Goal: Use online tool/utility: Utilize a website feature to perform a specific function

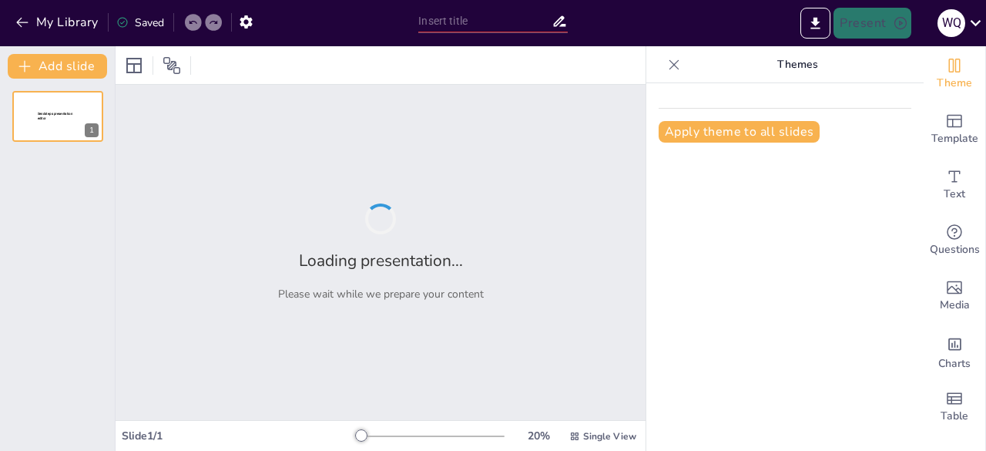
type input "Proyecto Integral de Automatización de Documentación en Seguridad Industrial"
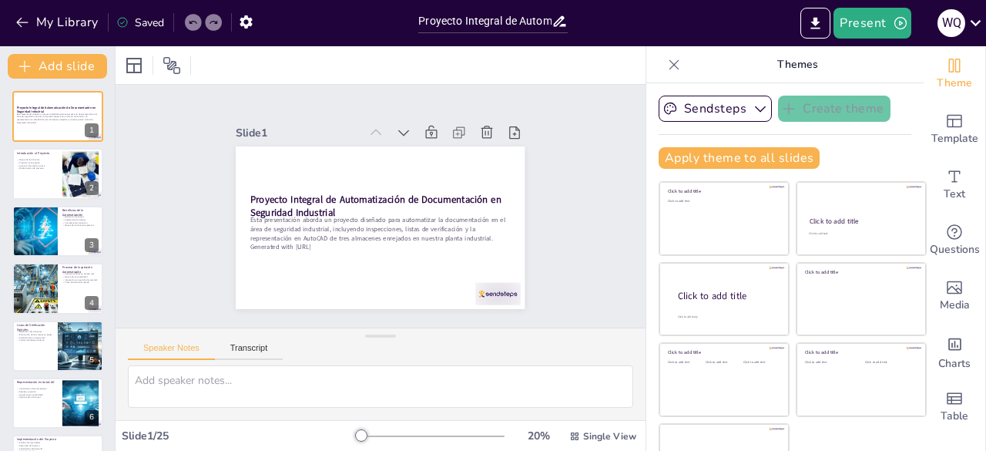
checkbox input "true"
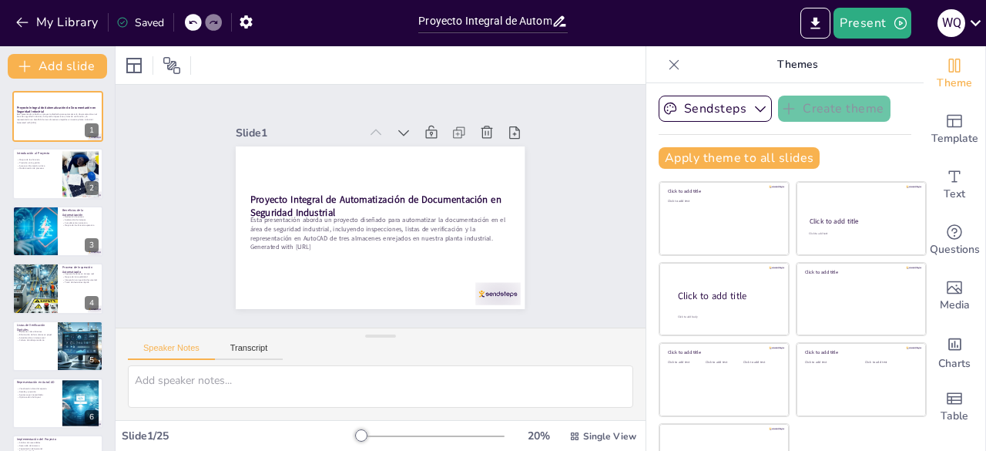
checkbox input "true"
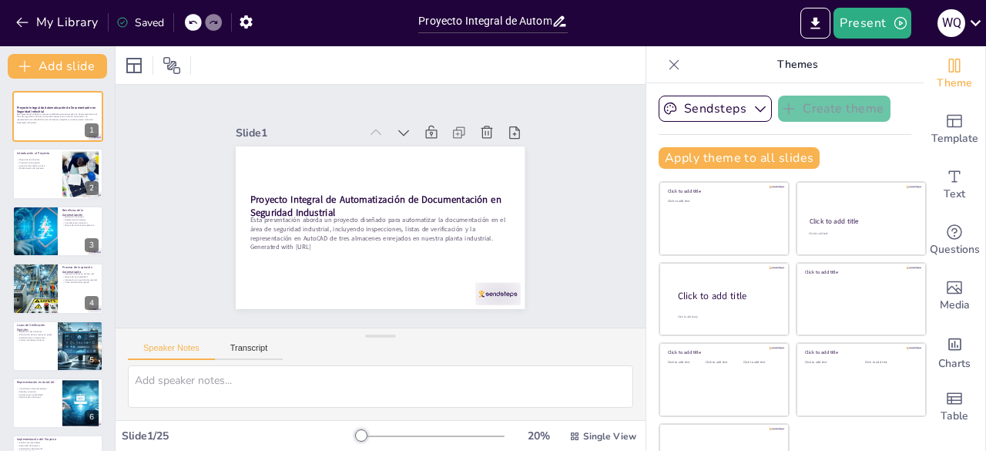
click at [669, 65] on icon at bounding box center [674, 64] width 10 height 10
checkbox input "true"
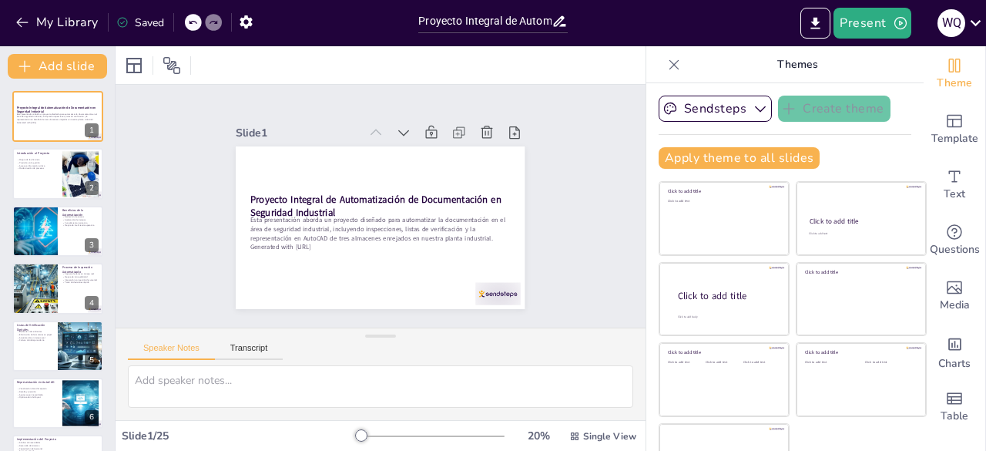
checkbox input "true"
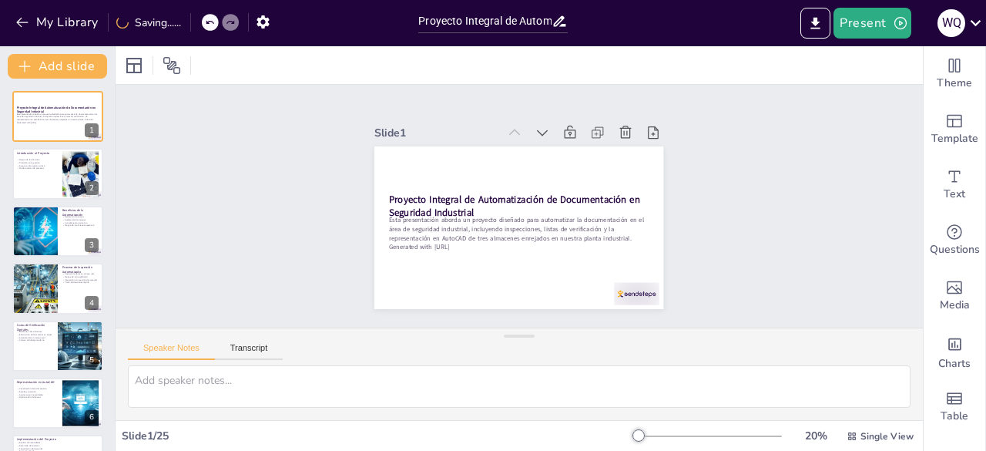
checkbox input "true"
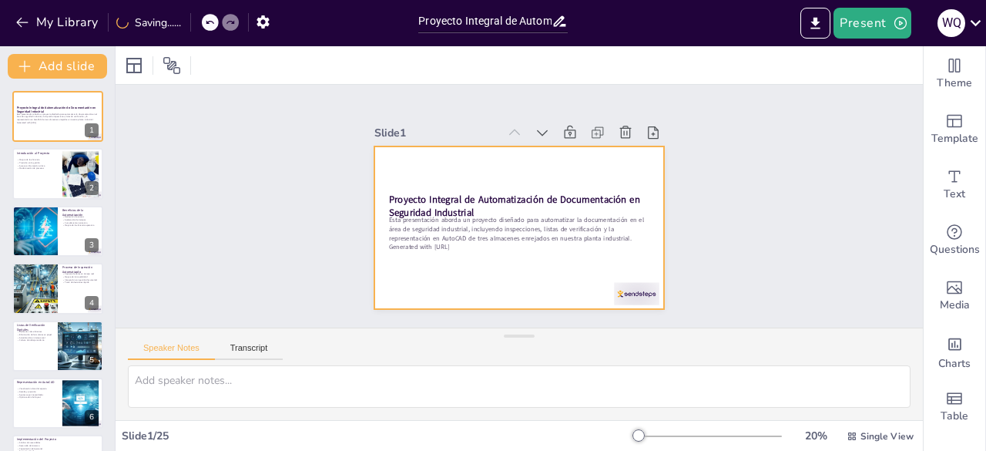
checkbox input "true"
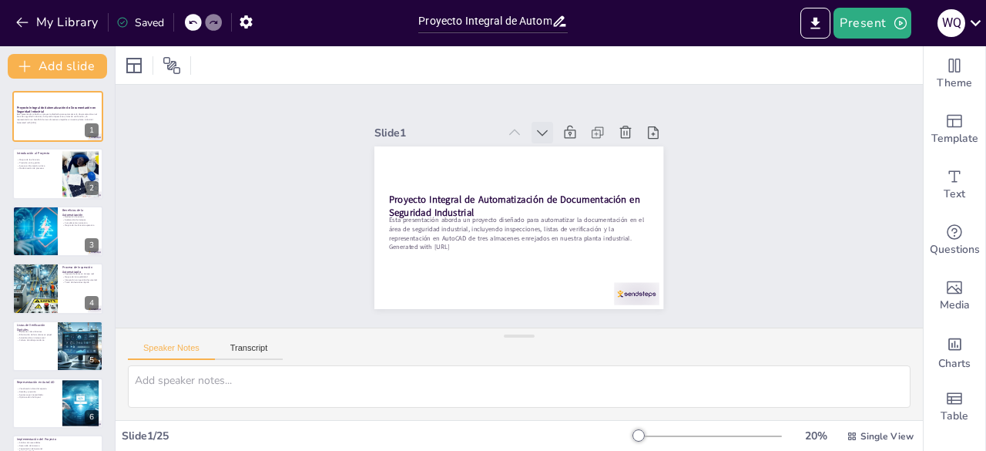
click at [526, 278] on icon at bounding box center [521, 282] width 12 height 8
checkbox input "true"
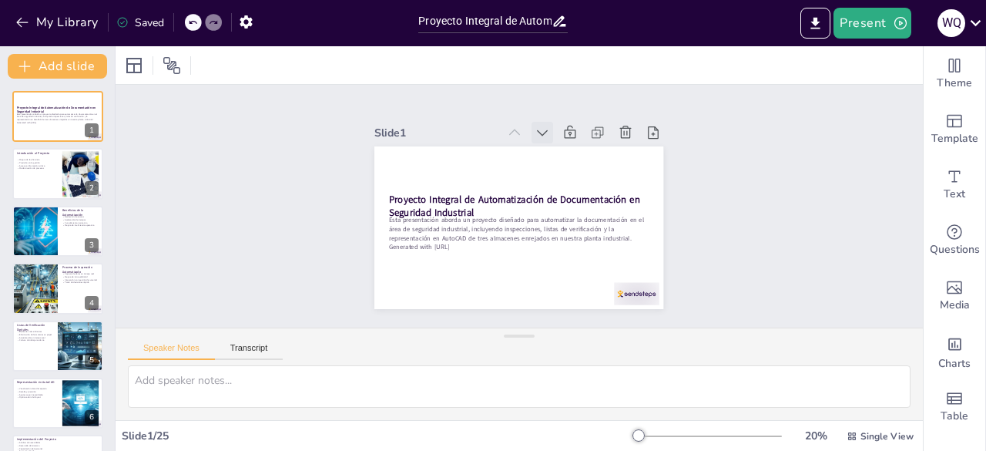
checkbox input "true"
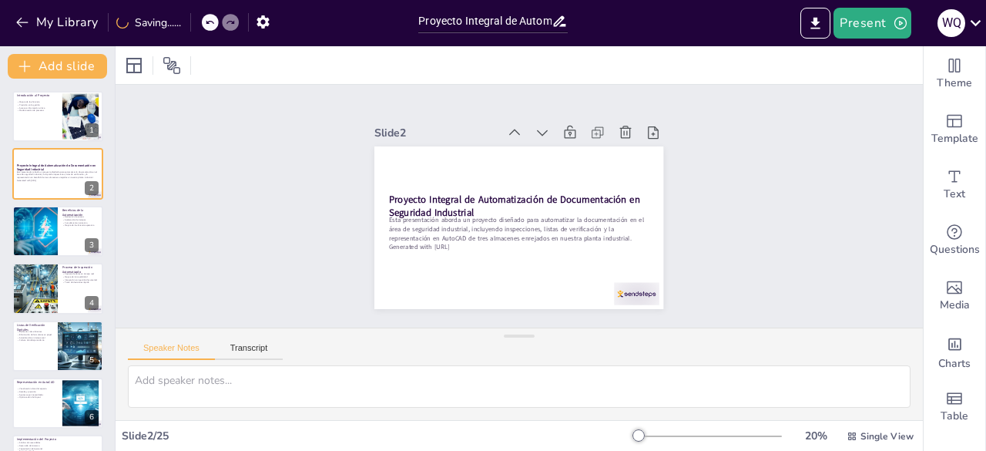
click at [569, 149] on icon at bounding box center [575, 154] width 12 height 10
checkbox input "true"
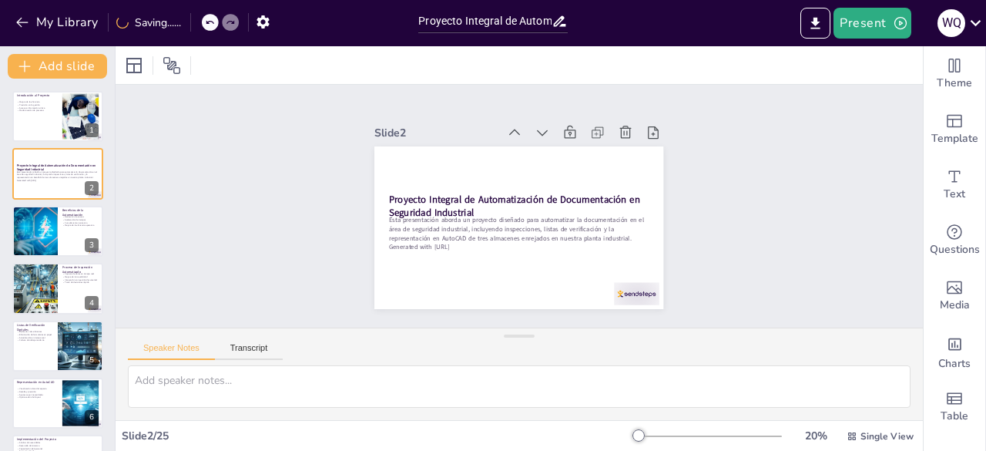
checkbox input "true"
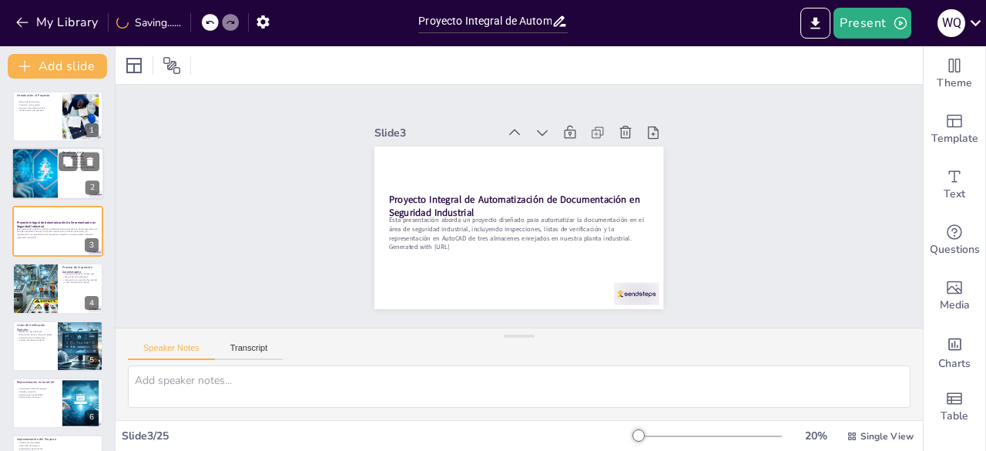
checkbox input "true"
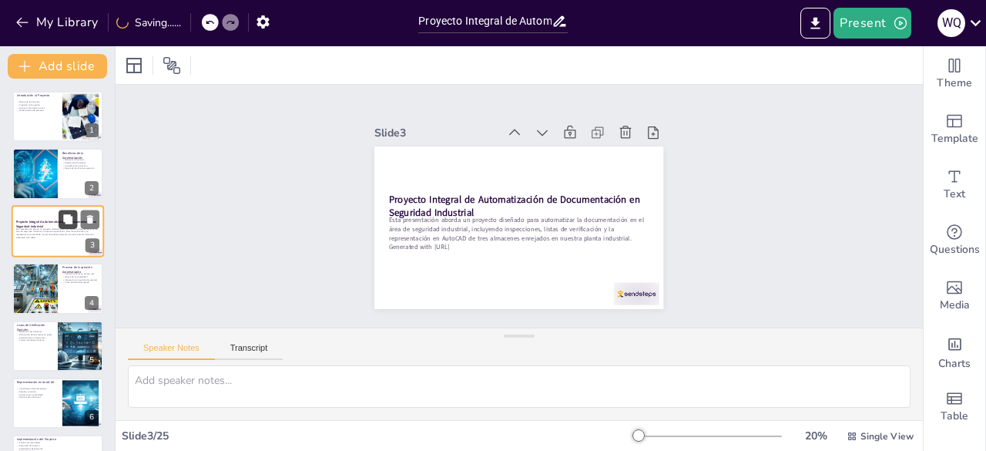
checkbox input "true"
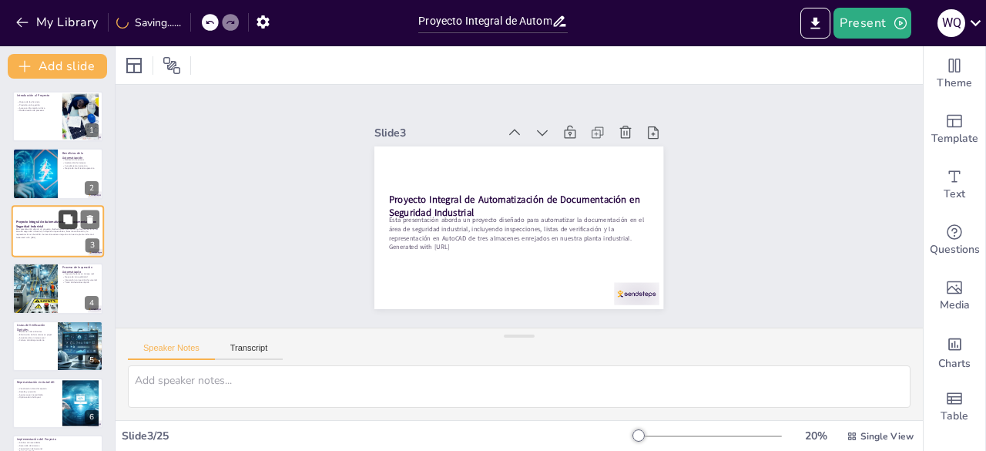
checkbox input "true"
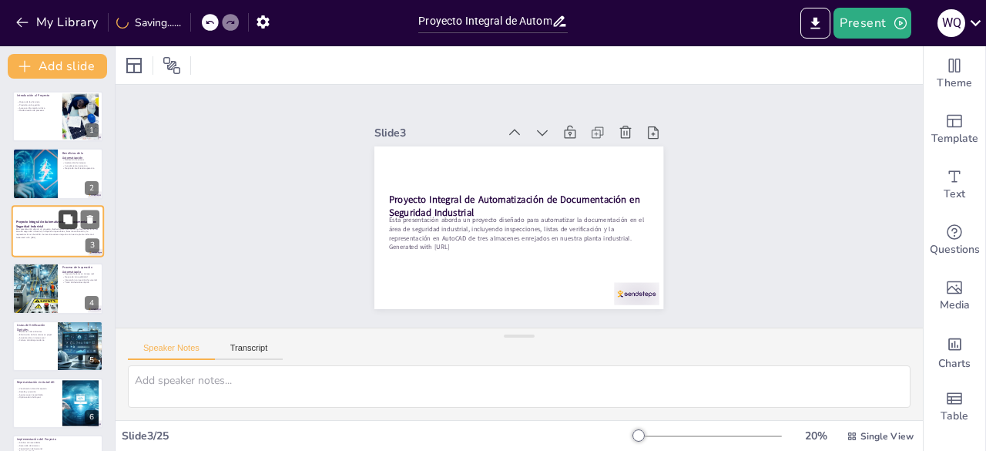
checkbox input "true"
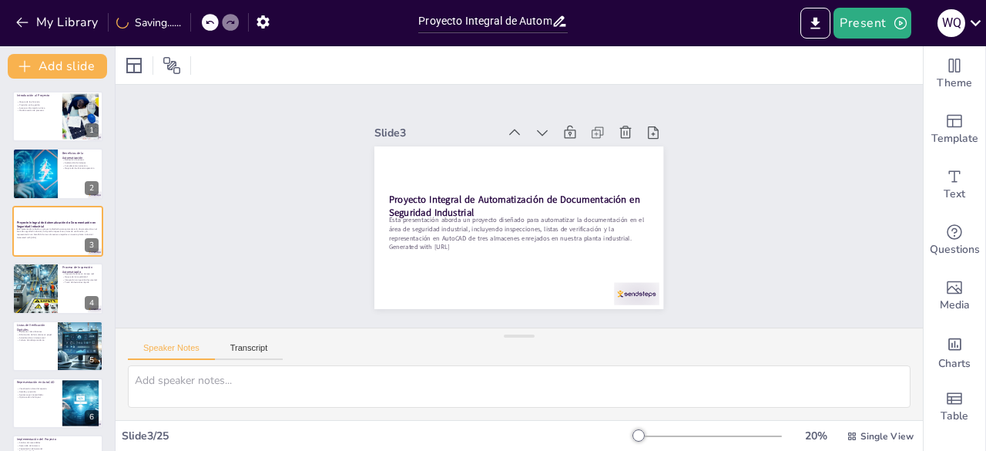
checkbox input "true"
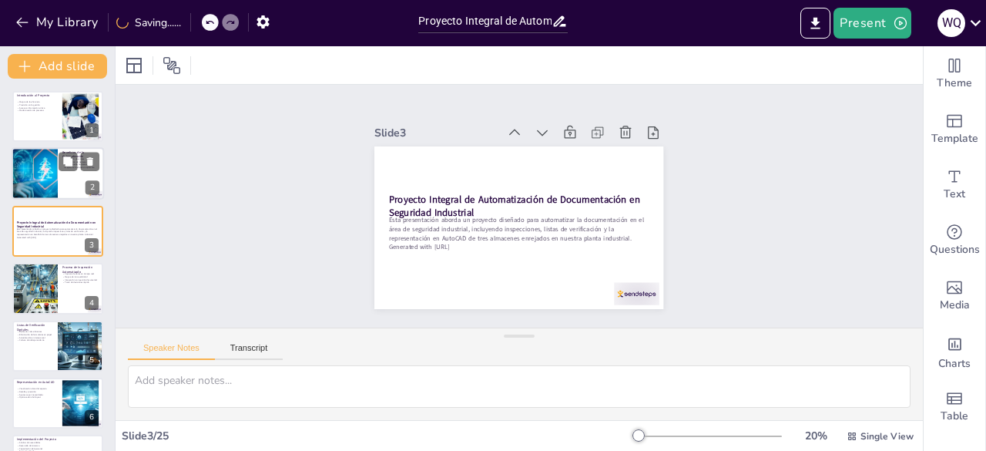
checkbox input "true"
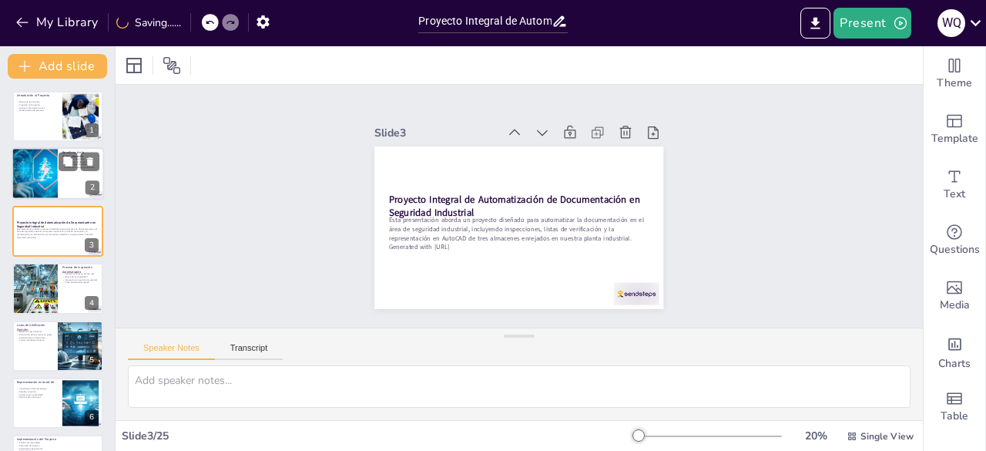
checkbox input "true"
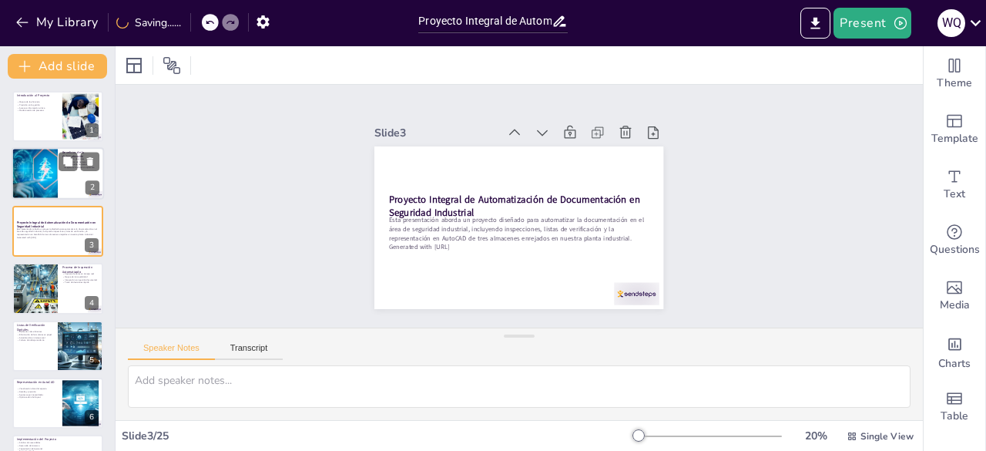
checkbox input "true"
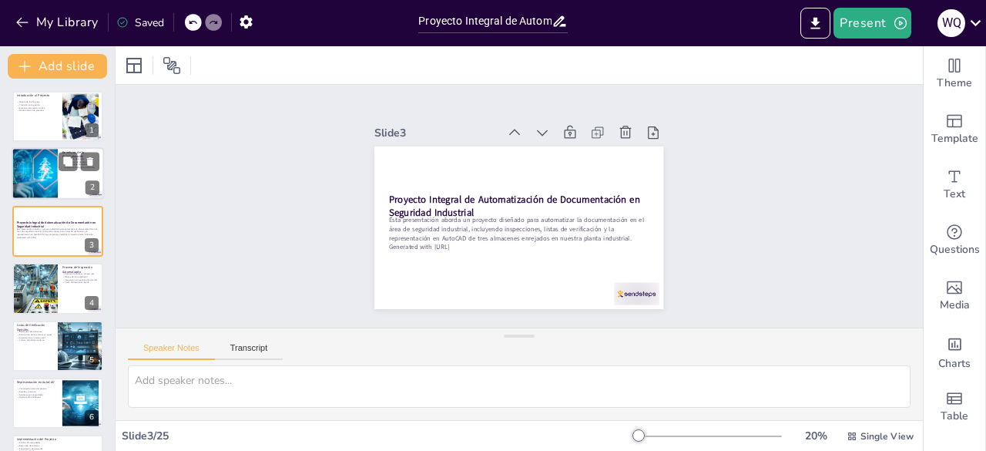
click at [43, 175] on div at bounding box center [34, 174] width 91 height 52
checkbox input "true"
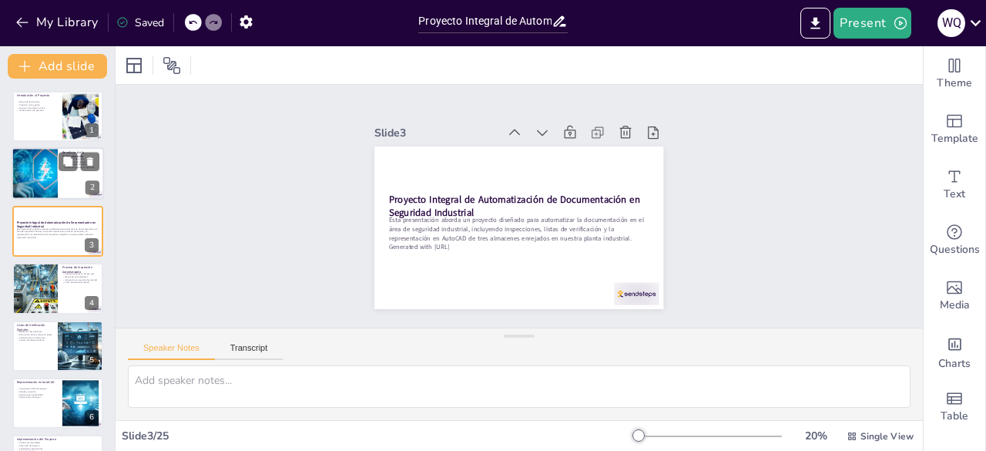
checkbox input "true"
type textarea "La reducción de errores es un beneficio clave de la automatización, ya que perm…"
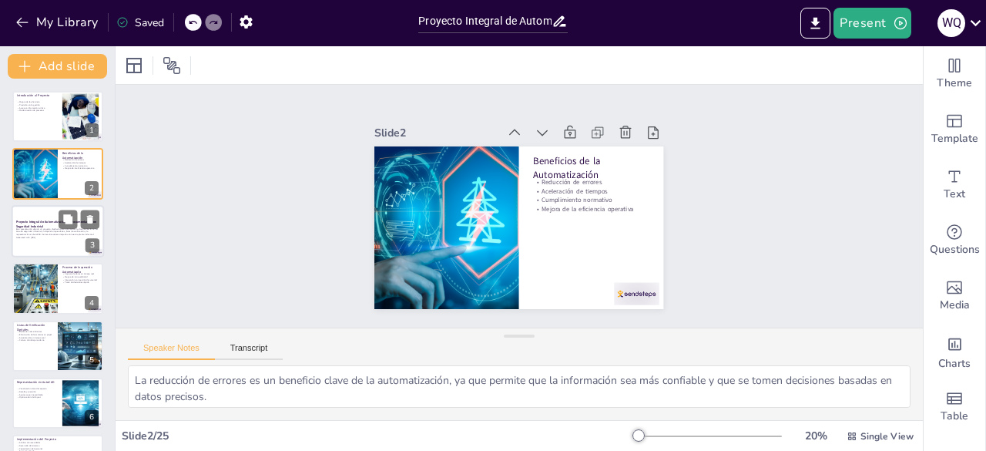
checkbox input "true"
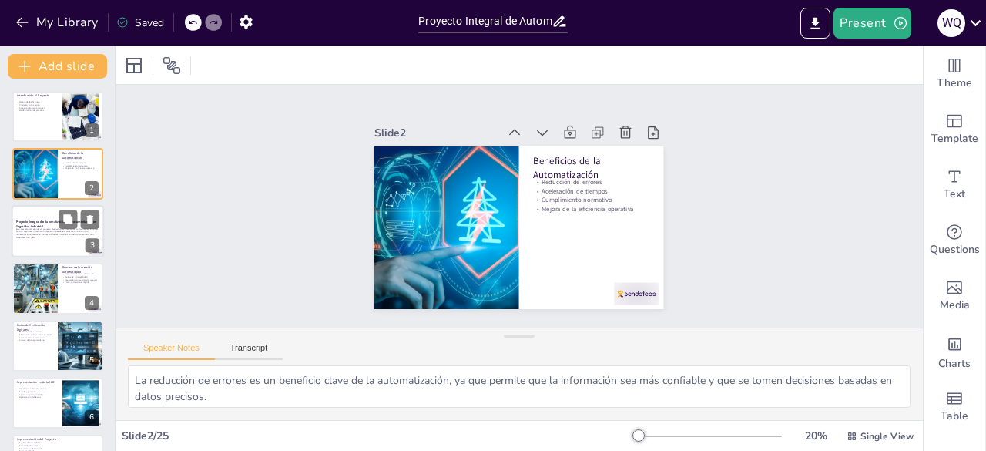
checkbox input "true"
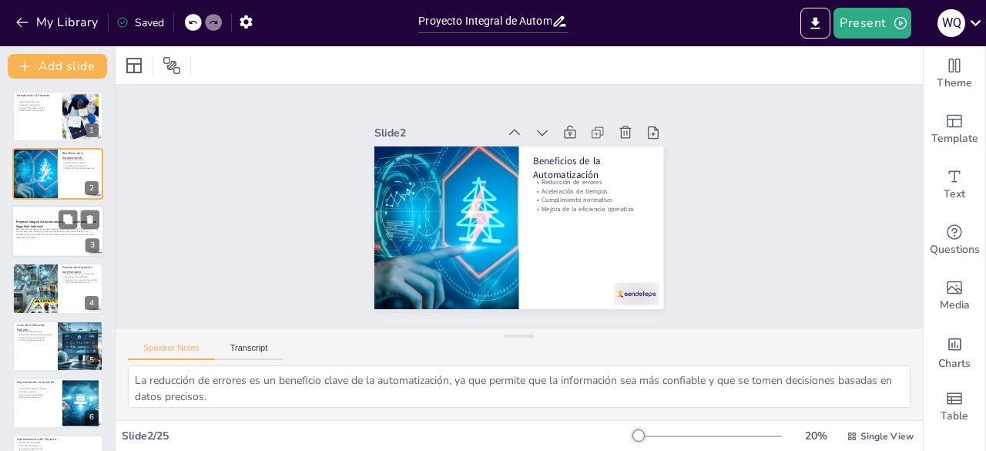
checkbox input "true"
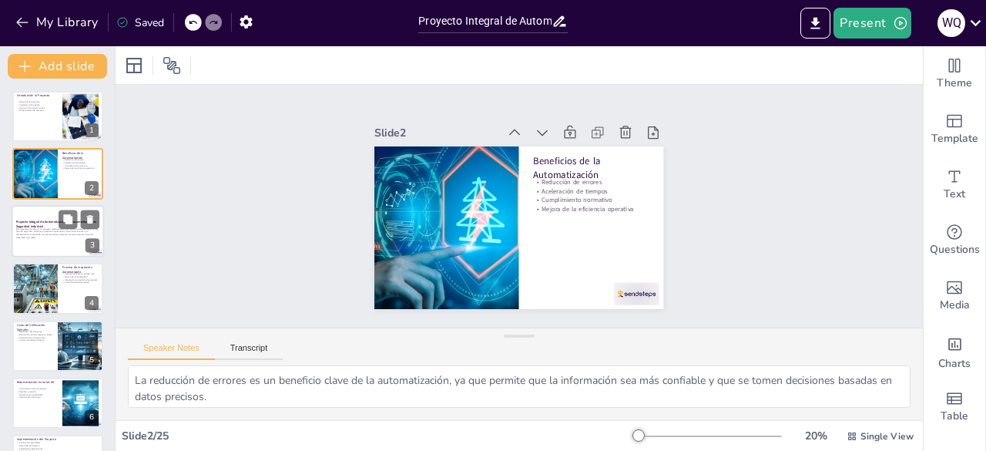
checkbox input "true"
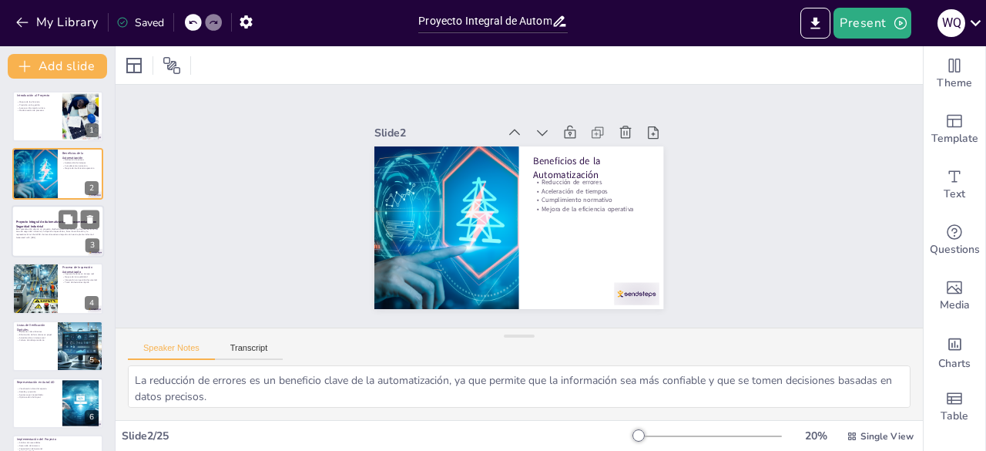
checkbox input "true"
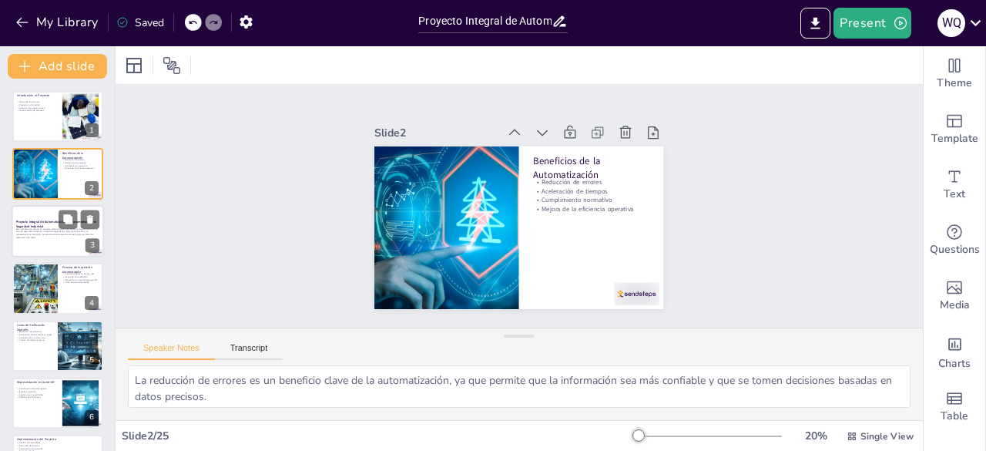
checkbox input "true"
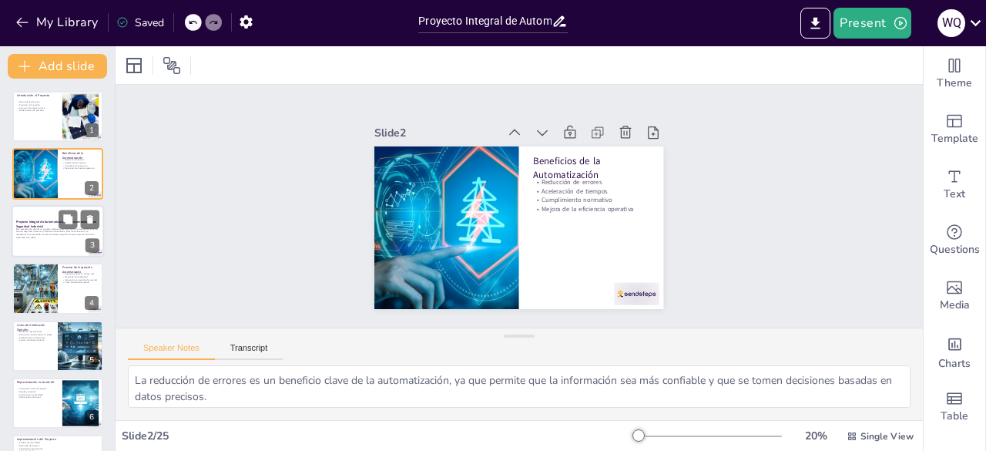
checkbox input "true"
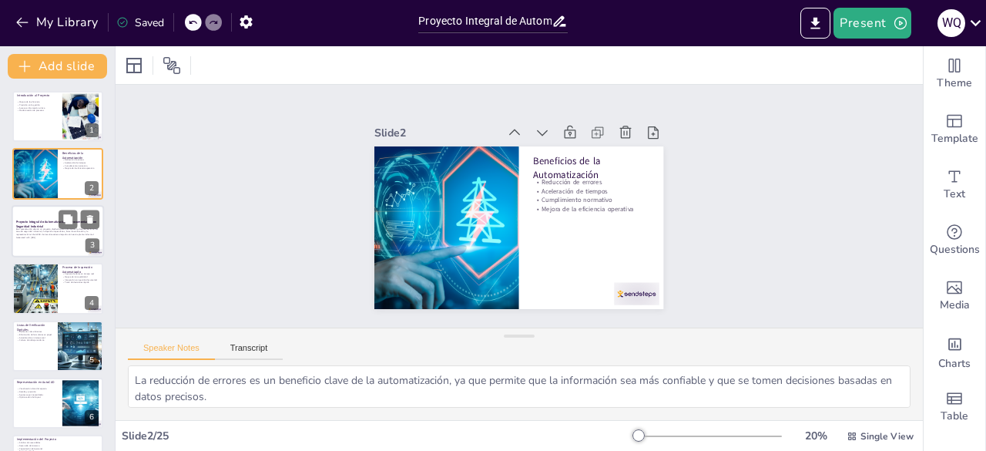
checkbox input "true"
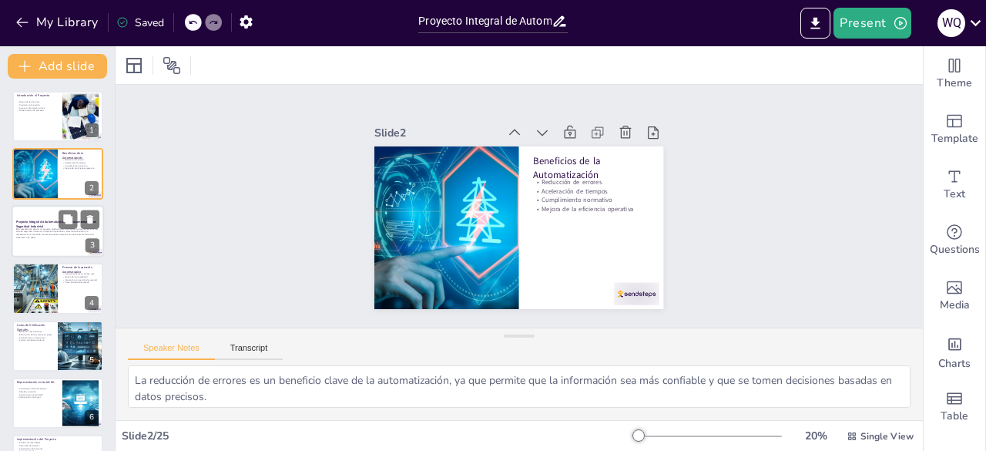
click at [42, 236] on p "Generated with [URL]" at bounding box center [57, 237] width 83 height 3
checkbox input "true"
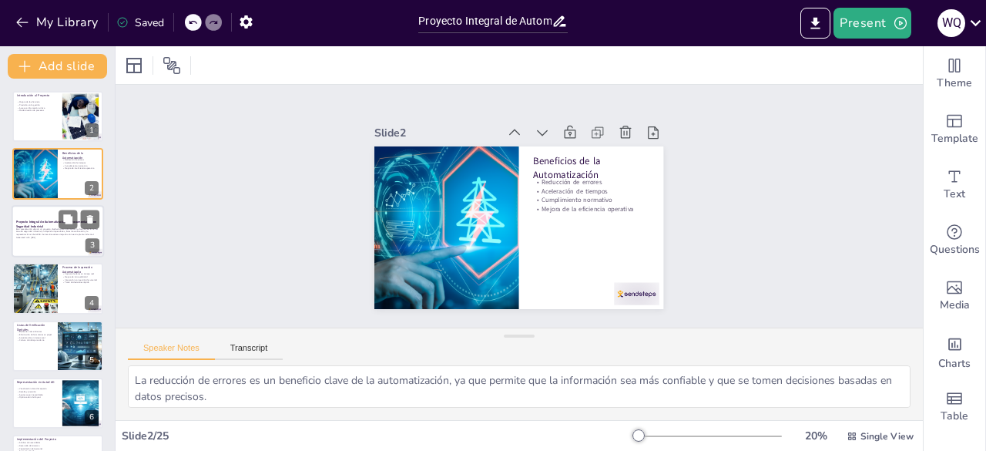
checkbox input "true"
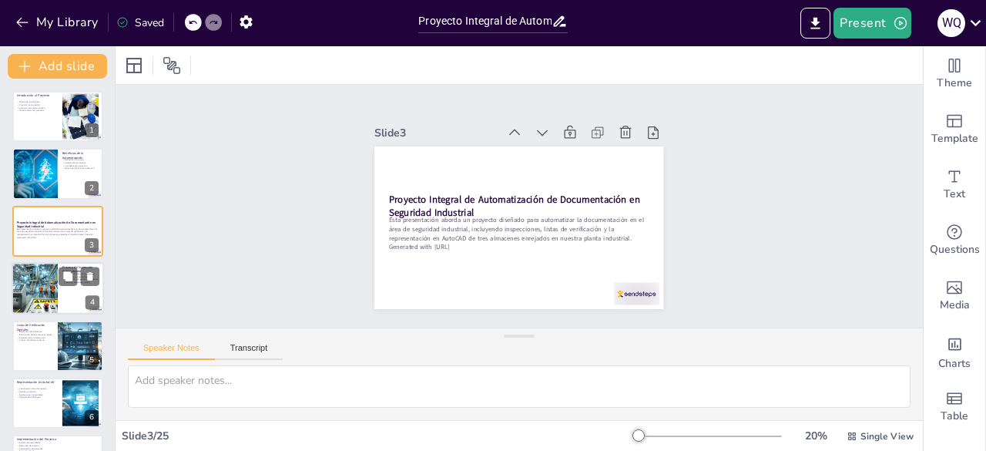
checkbox input "true"
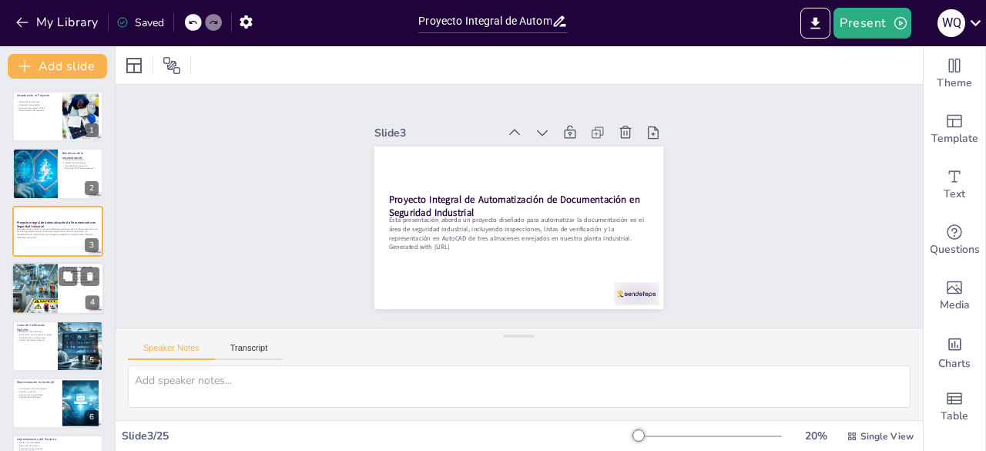
checkbox input "true"
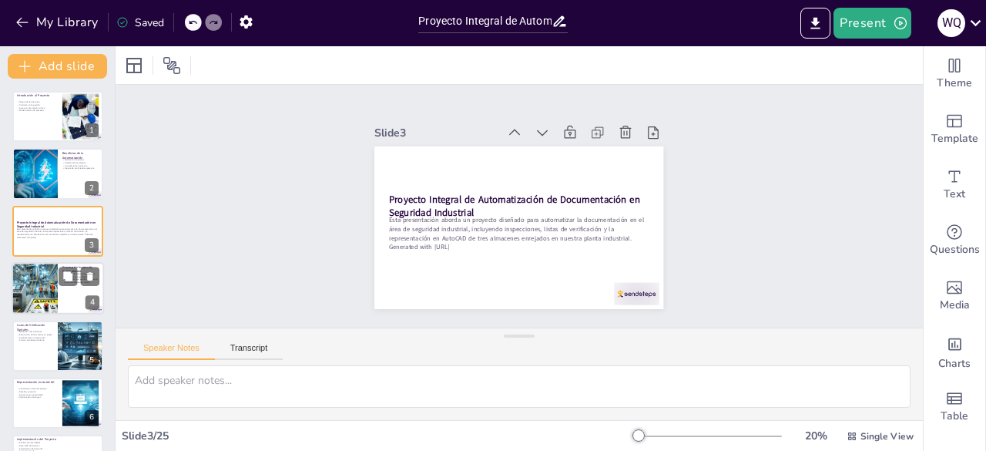
checkbox input "true"
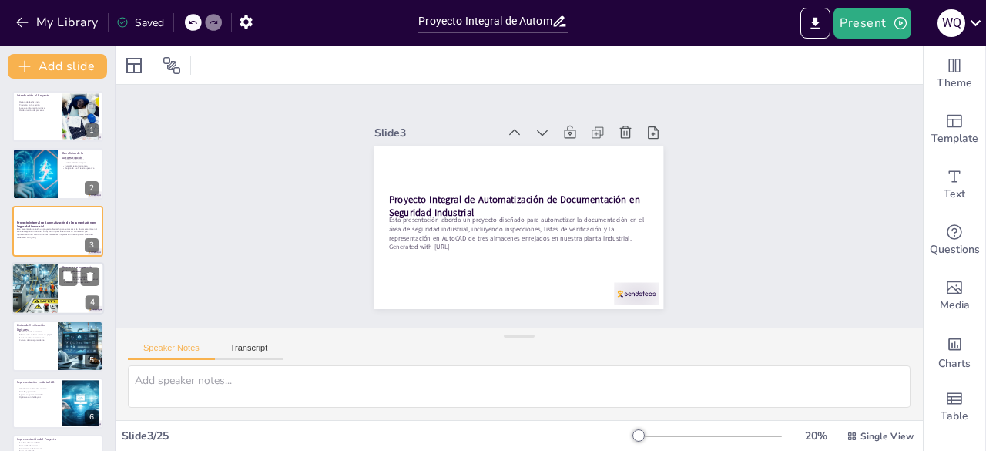
checkbox input "true"
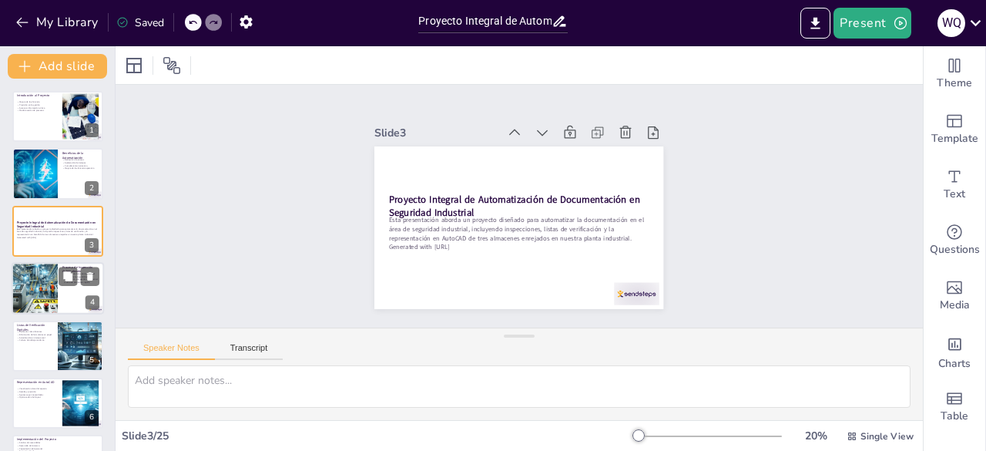
click at [48, 291] on div at bounding box center [35, 288] width 107 height 52
checkbox input "true"
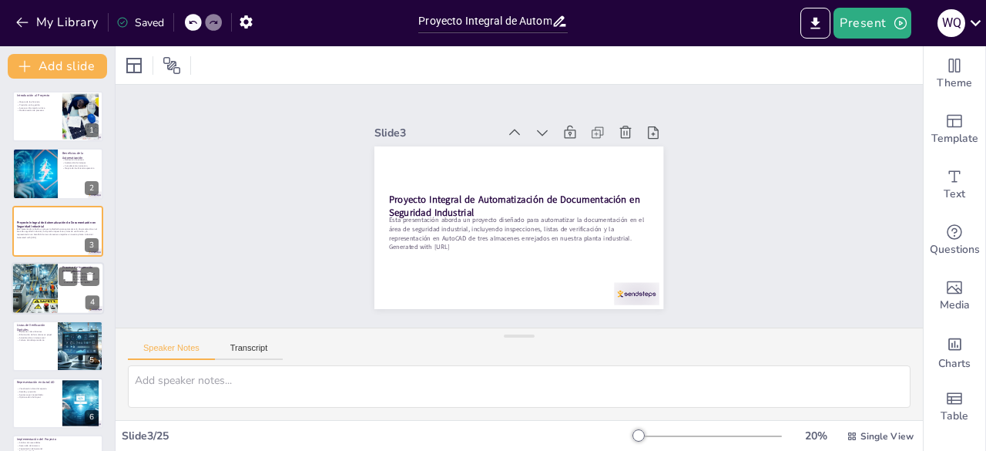
checkbox input "true"
type textarea "La captura de datos en tiempo real es un avance significativo que permite a los…"
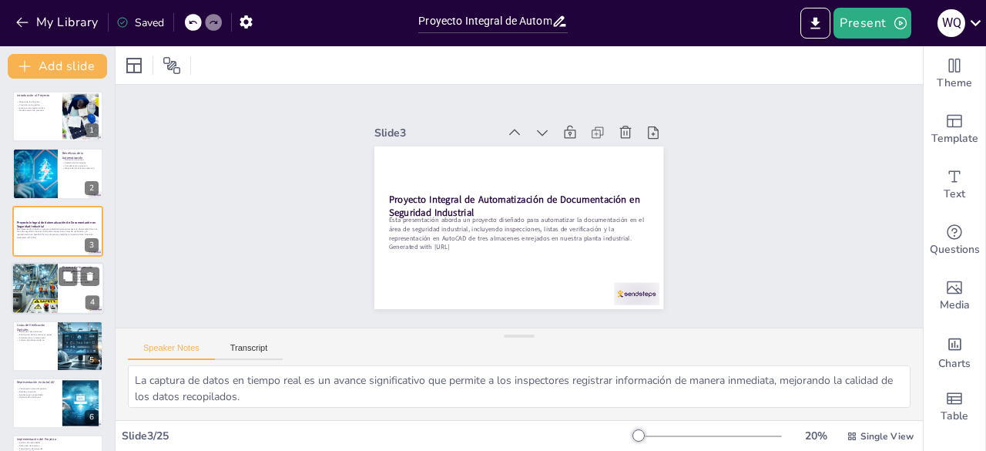
scroll to position [23, 0]
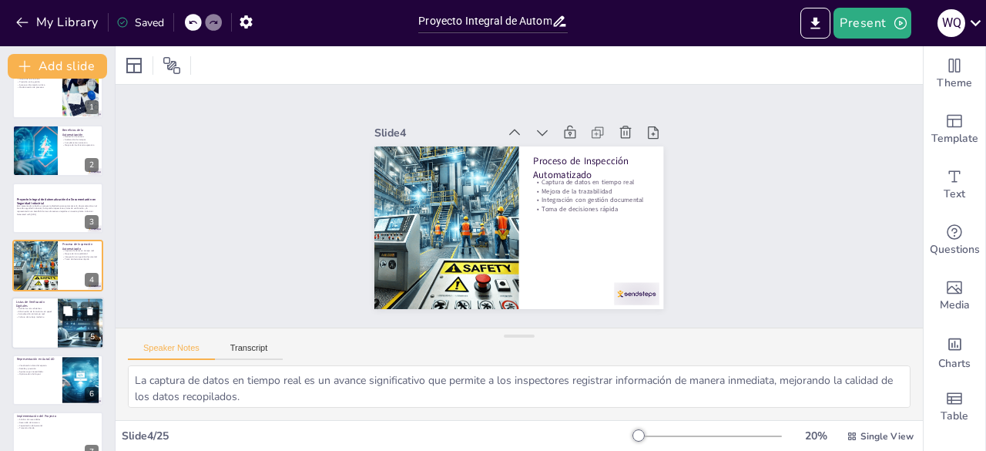
checkbox input "true"
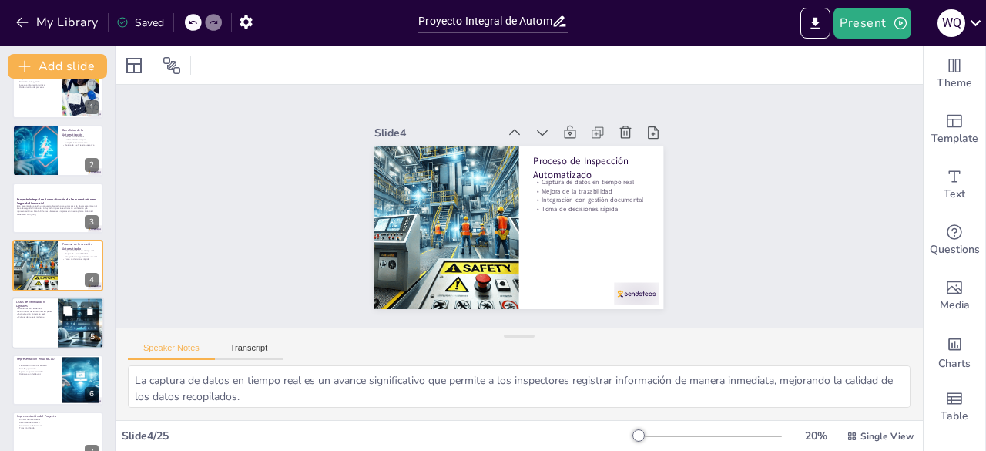
checkbox input "true"
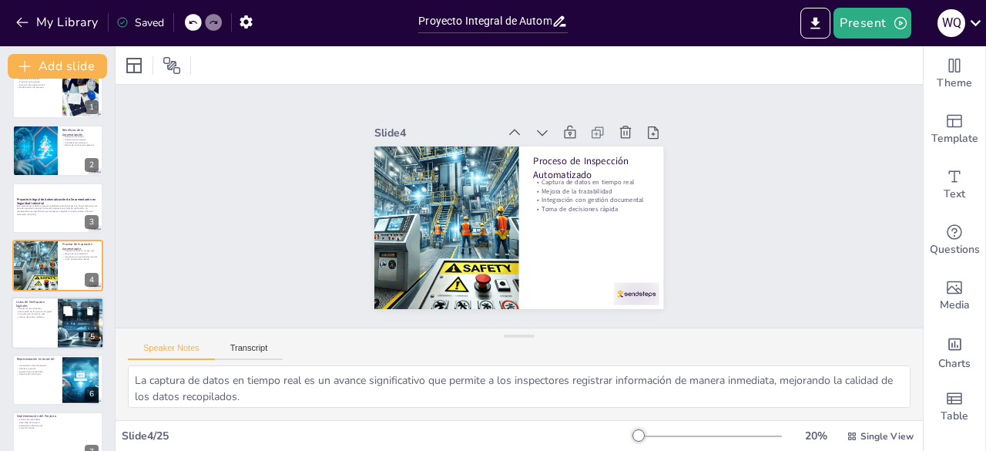
checkbox input "true"
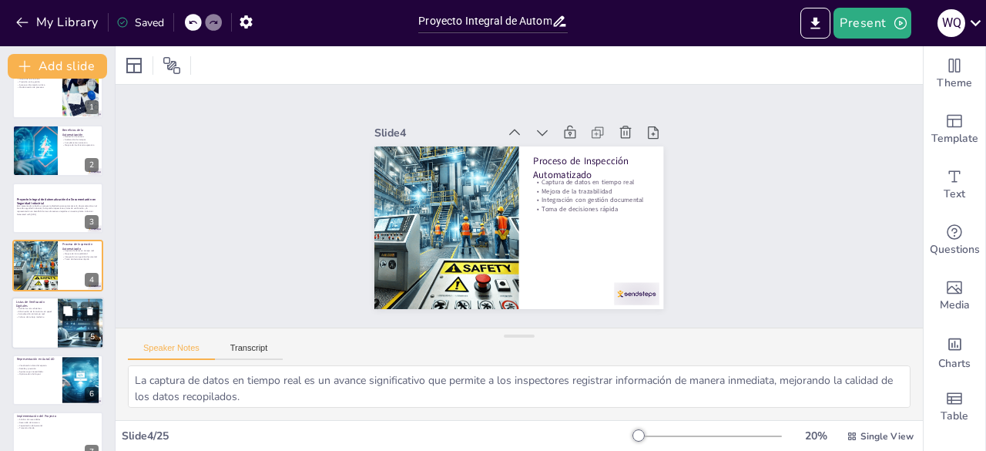
checkbox input "true"
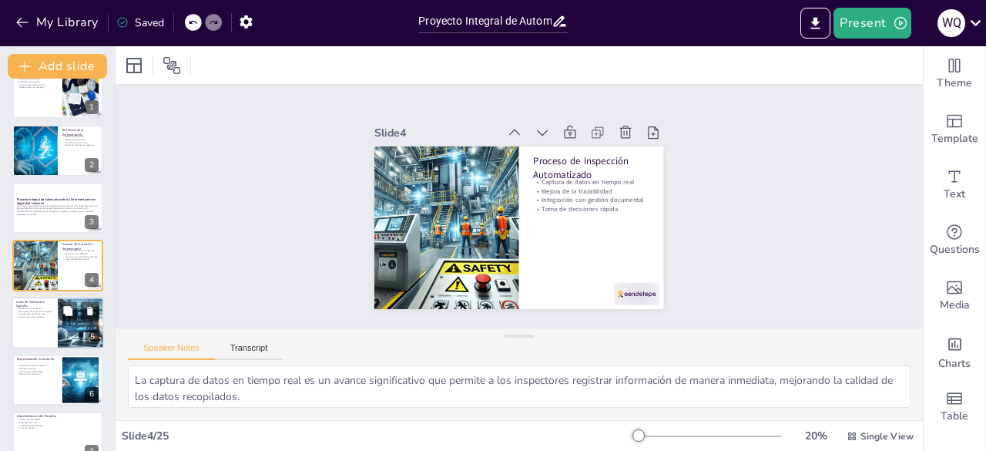
checkbox input "true"
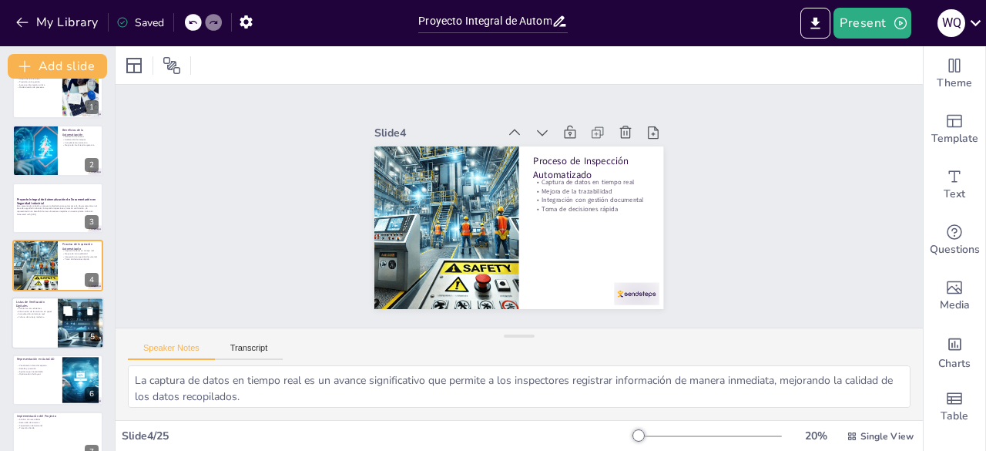
checkbox input "true"
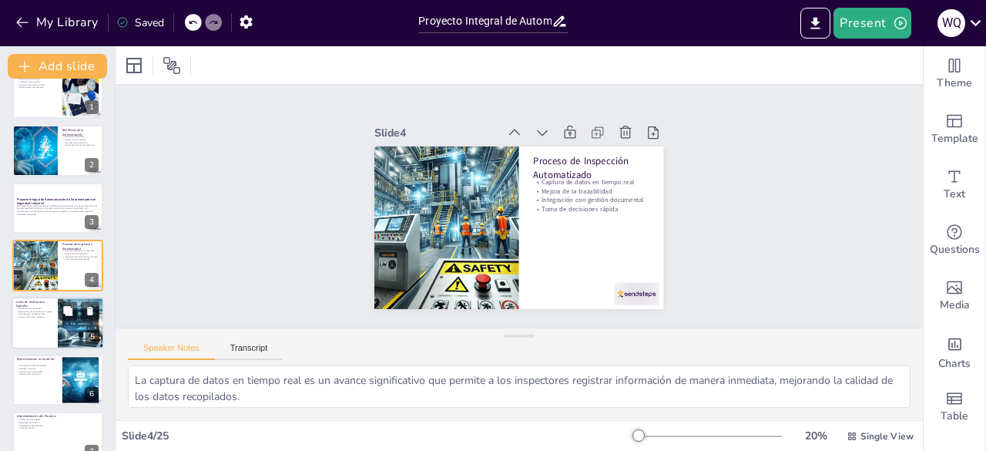
click at [48, 330] on div at bounding box center [58, 323] width 92 height 52
checkbox input "true"
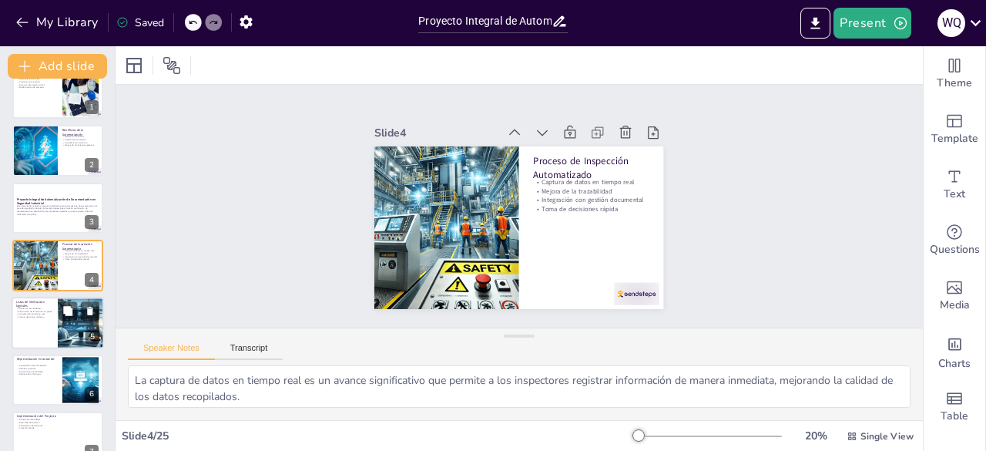
checkbox input "true"
type textarea "Las auditorías más eficientes son posibles gracias a la digitalización de las l…"
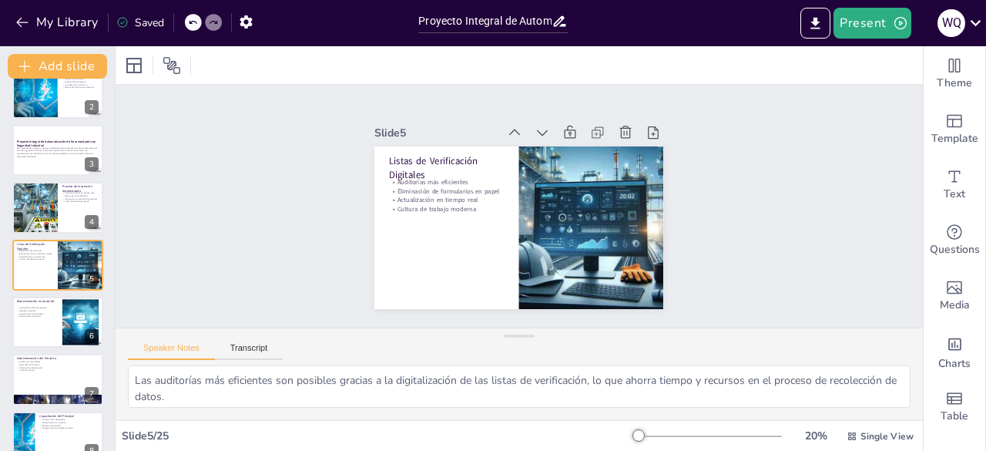
checkbox input "true"
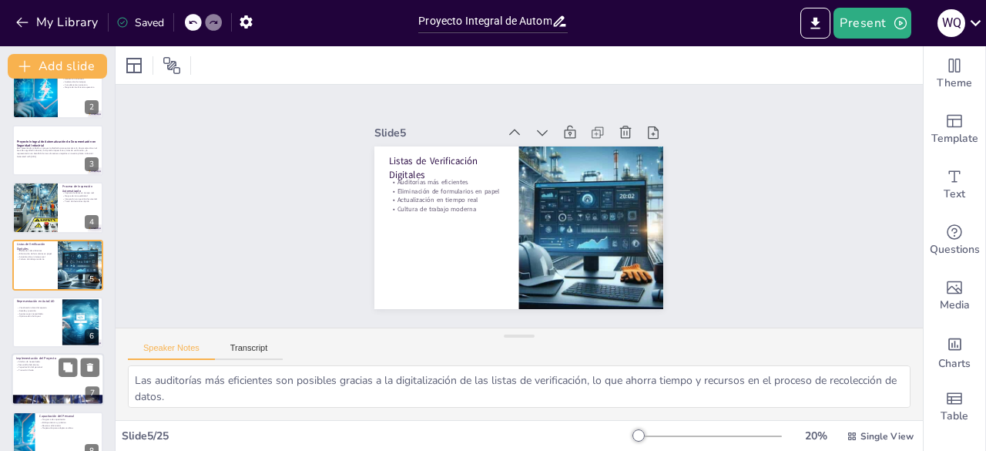
checkbox input "true"
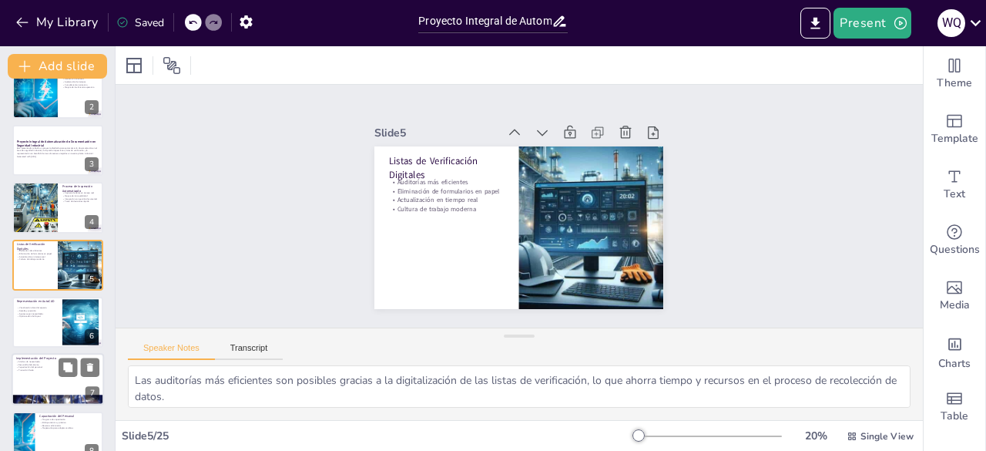
click at [45, 371] on div at bounding box center [58, 380] width 92 height 52
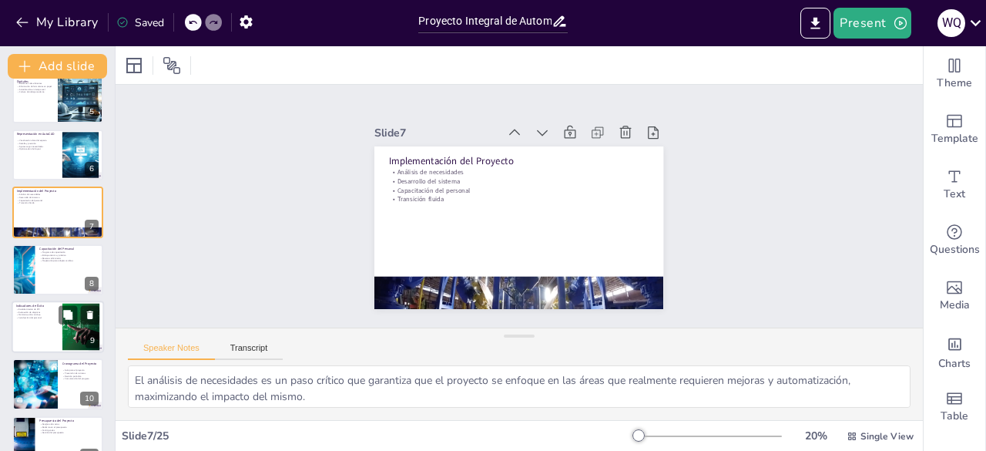
scroll to position [249, 0]
click at [40, 381] on div at bounding box center [34, 383] width 78 height 52
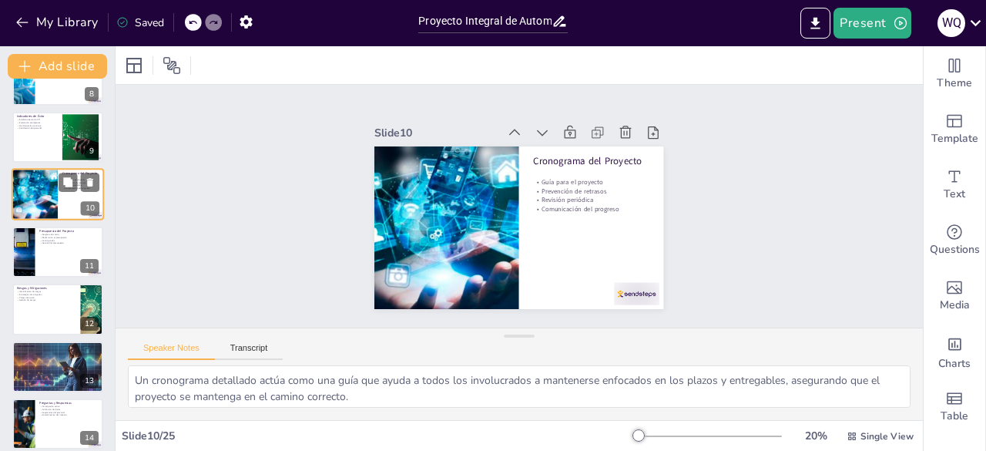
scroll to position [440, 0]
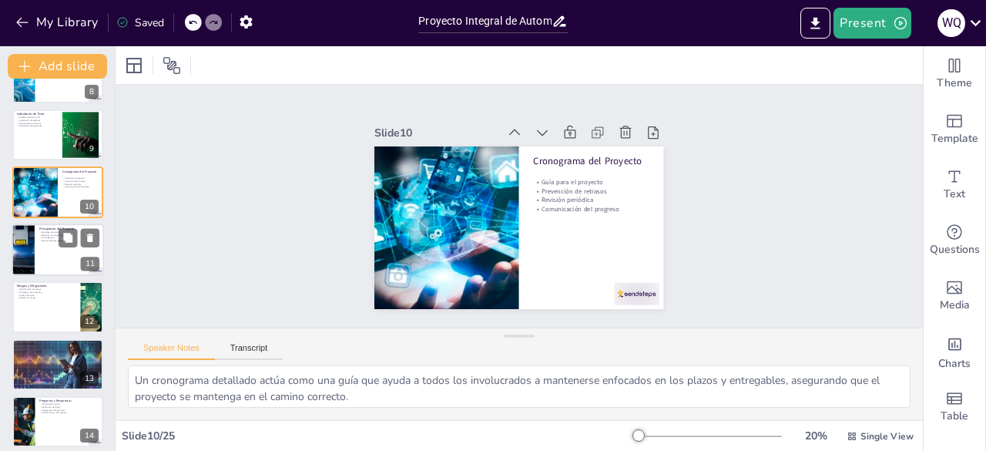
click at [49, 264] on div at bounding box center [58, 249] width 92 height 52
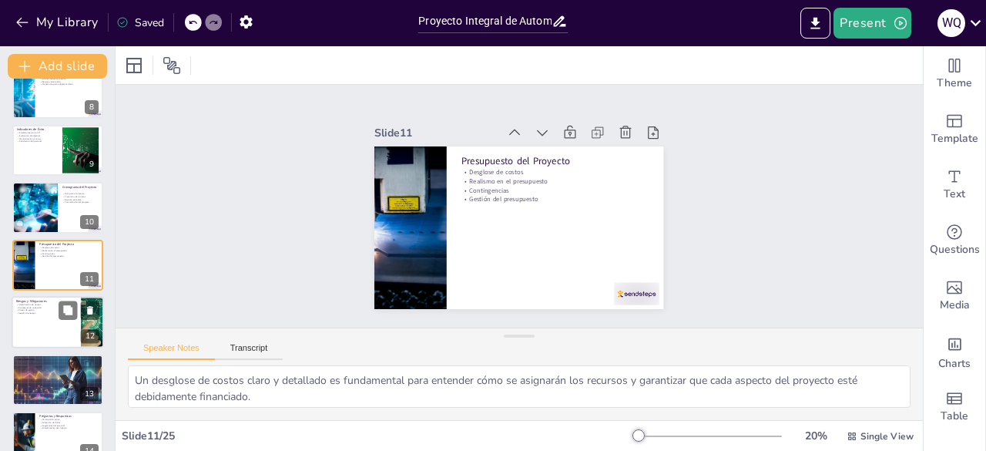
click at [35, 316] on div at bounding box center [58, 322] width 92 height 52
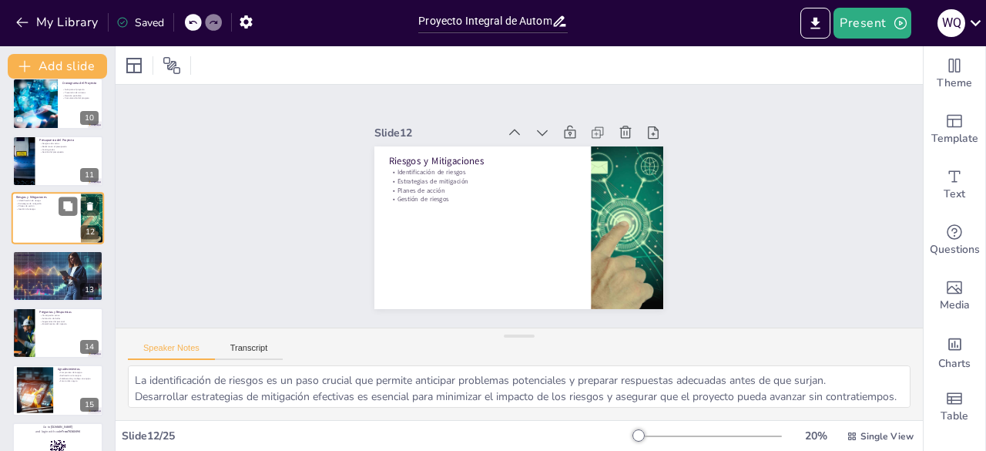
scroll to position [530, 0]
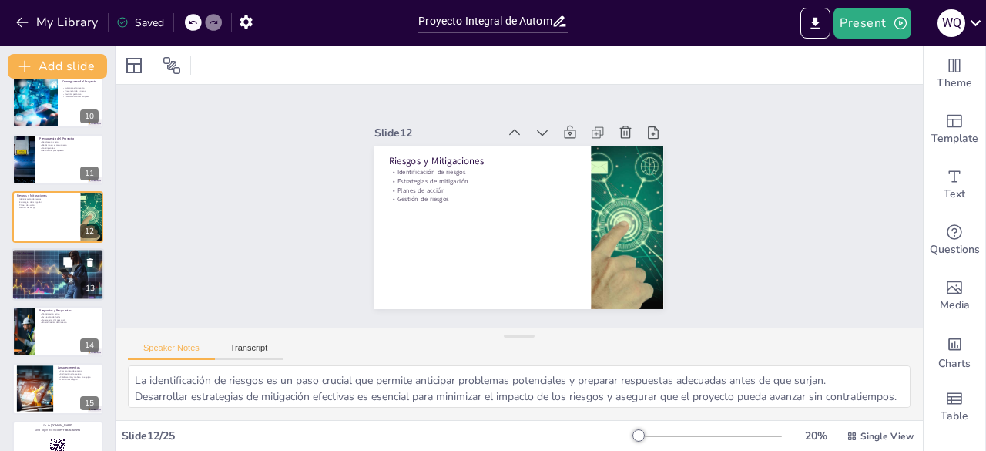
click at [43, 277] on div at bounding box center [58, 273] width 92 height 55
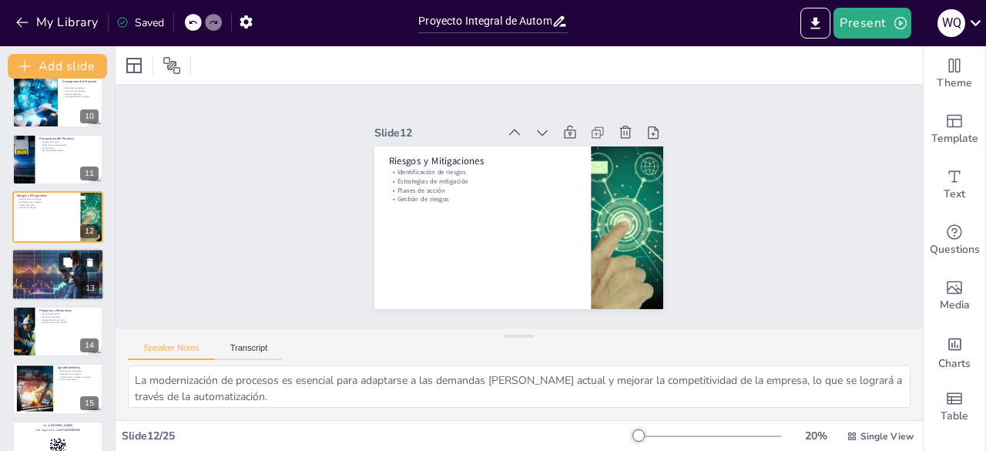
scroll to position [539, 0]
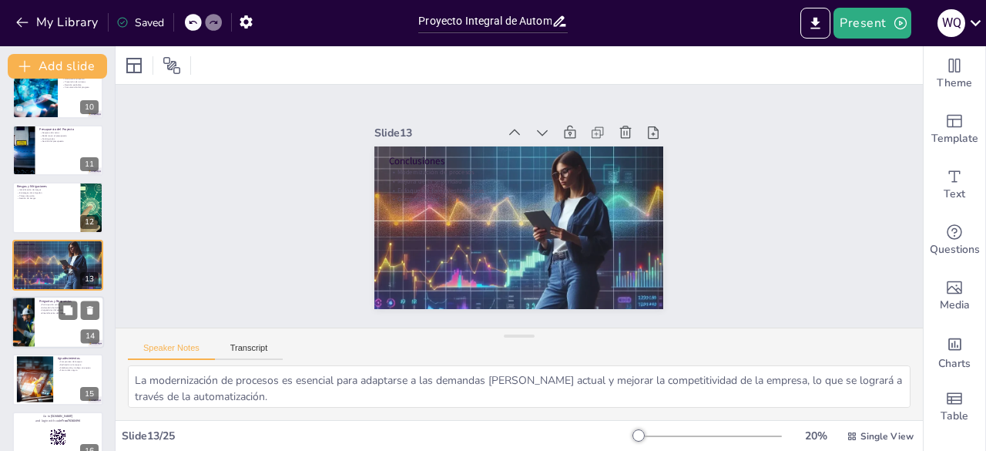
click at [39, 323] on div at bounding box center [58, 322] width 92 height 52
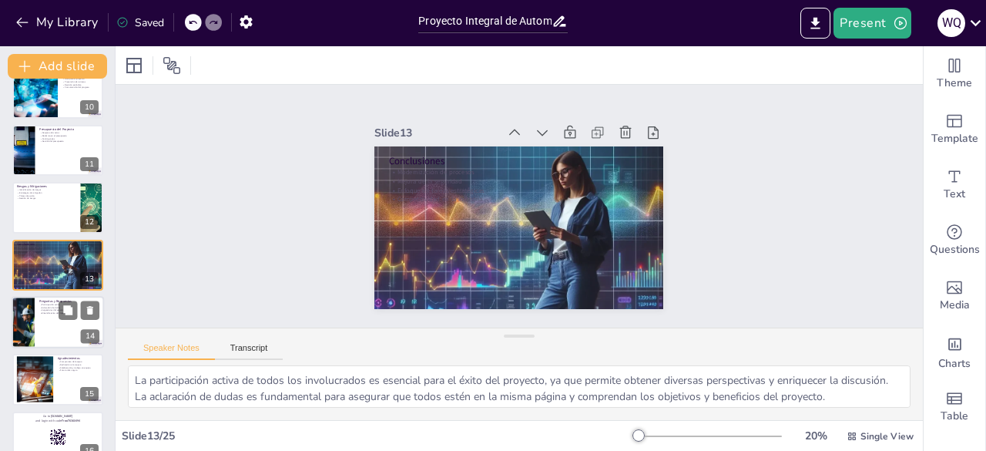
scroll to position [596, 0]
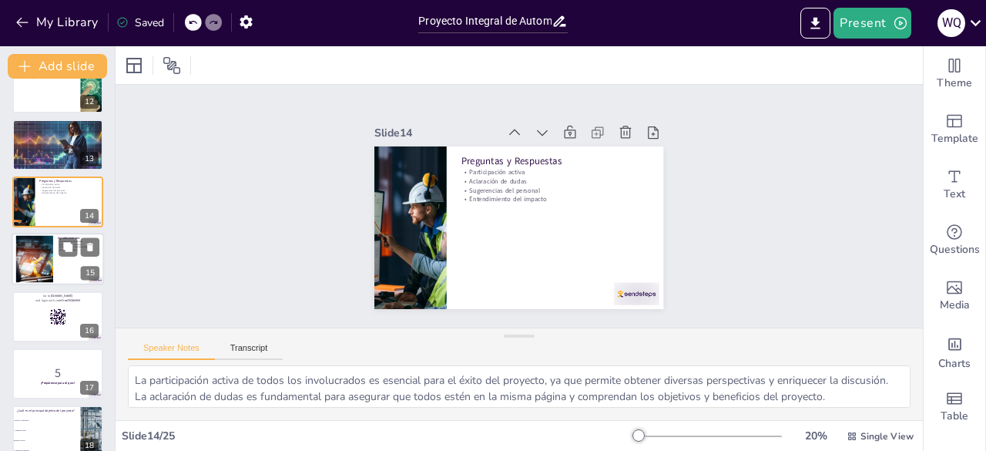
click at [40, 323] on div at bounding box center [57, 316] width 91 height 51
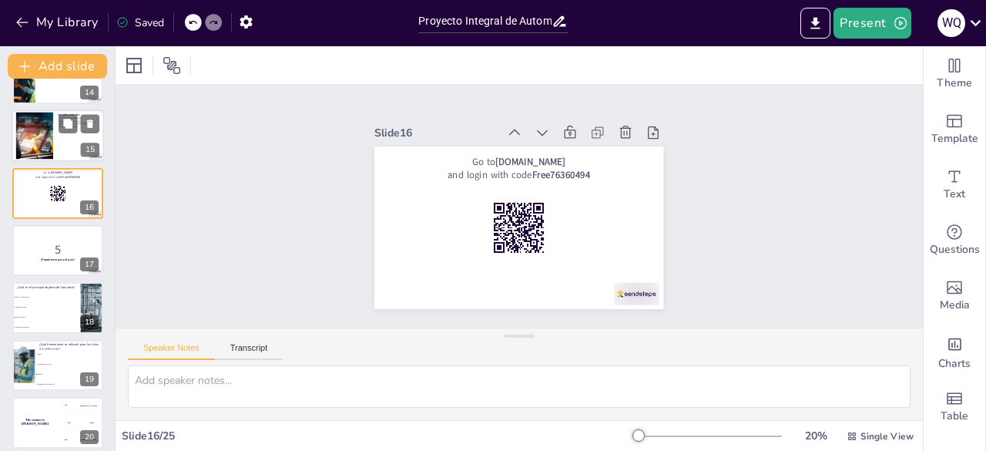
scroll to position [783, 0]
click at [40, 309] on li "Aumentar costos" at bounding box center [46, 306] width 69 height 10
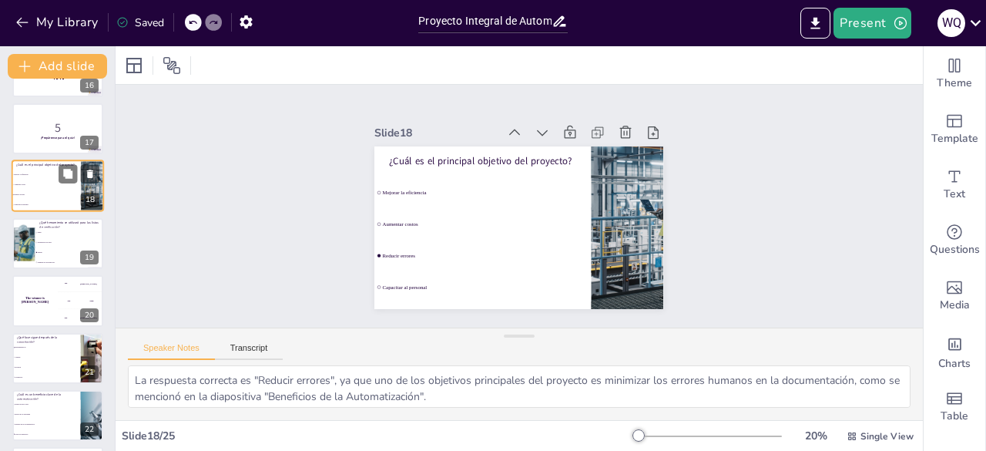
scroll to position [906, 0]
click at [40, 309] on div "The winner is [PERSON_NAME]" at bounding box center [35, 299] width 46 height 52
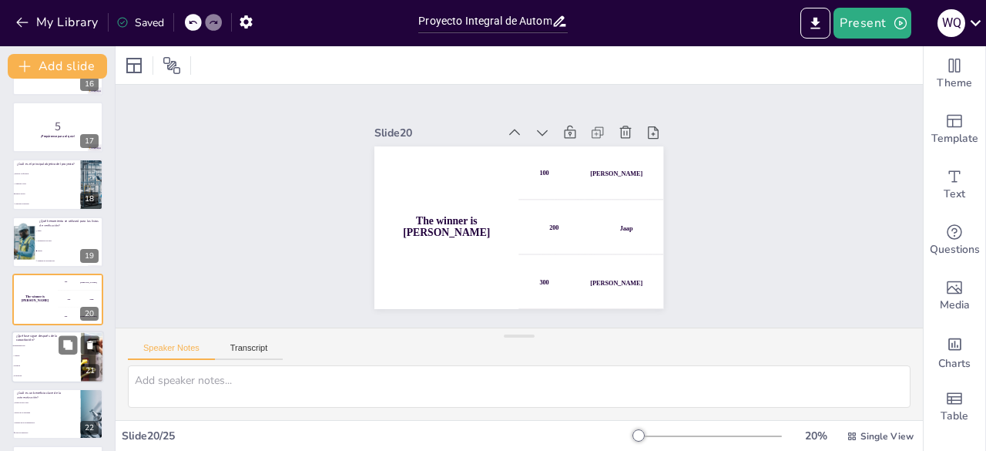
scroll to position [940, 0]
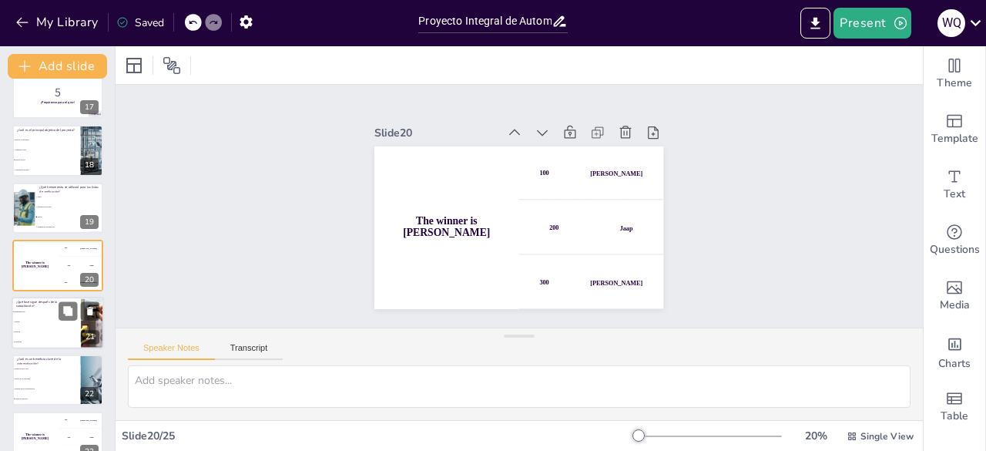
click at [42, 335] on li "Revisión" at bounding box center [46, 332] width 69 height 10
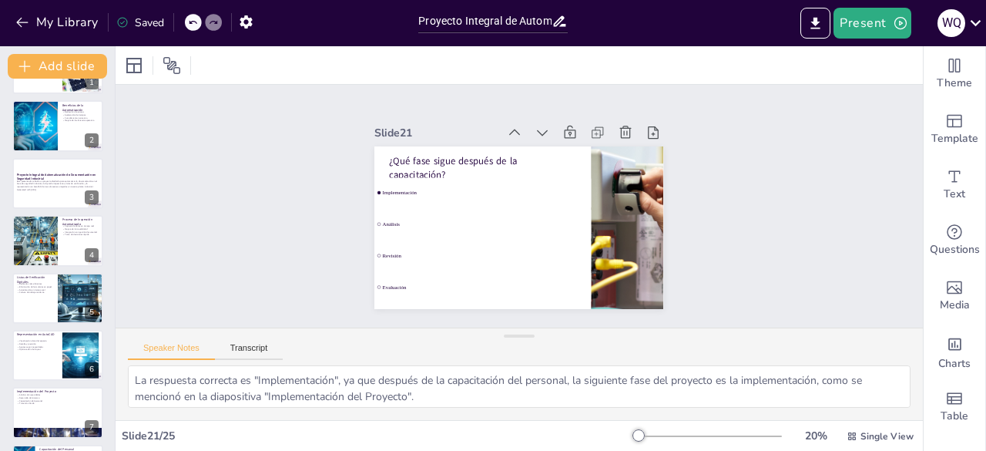
scroll to position [0, 0]
